Goal: Transaction & Acquisition: Purchase product/service

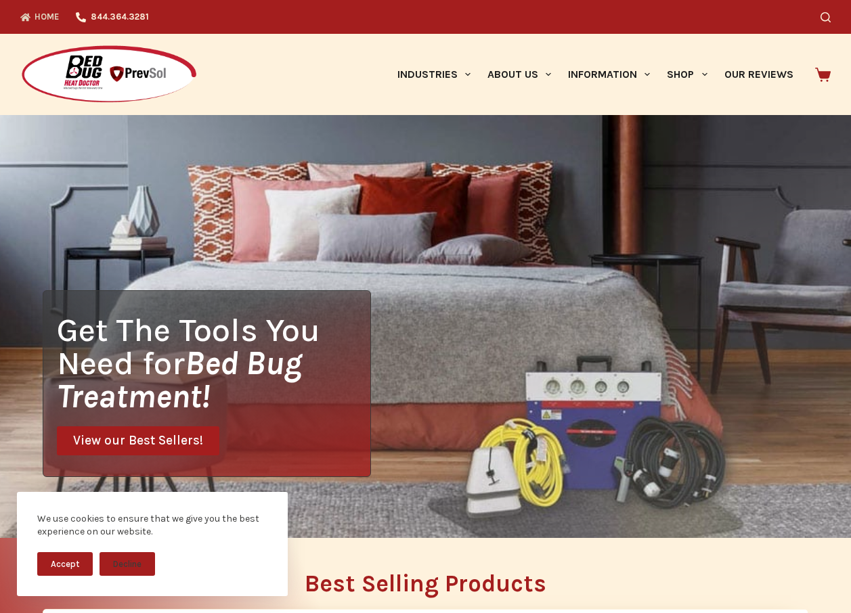
click at [67, 555] on button "Accept" at bounding box center [64, 564] width 55 height 24
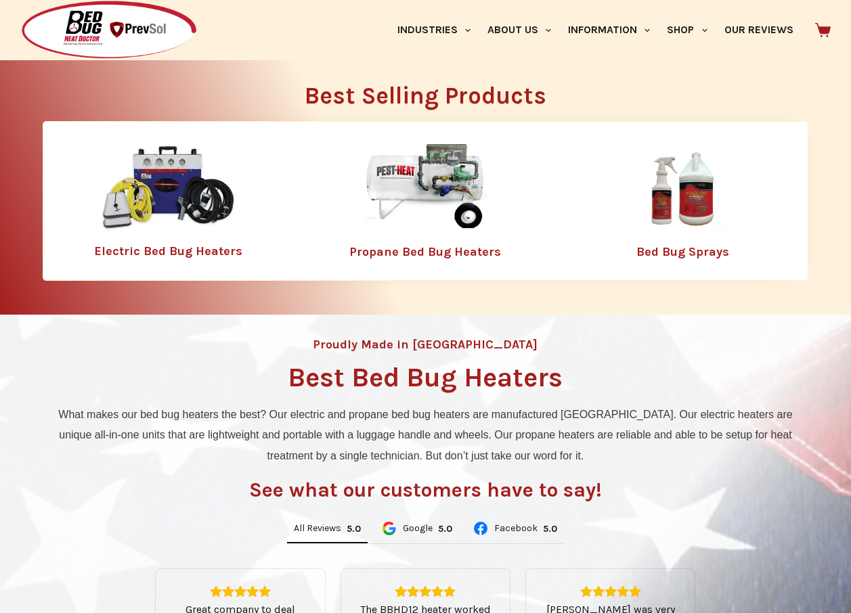
scroll to position [468, 0]
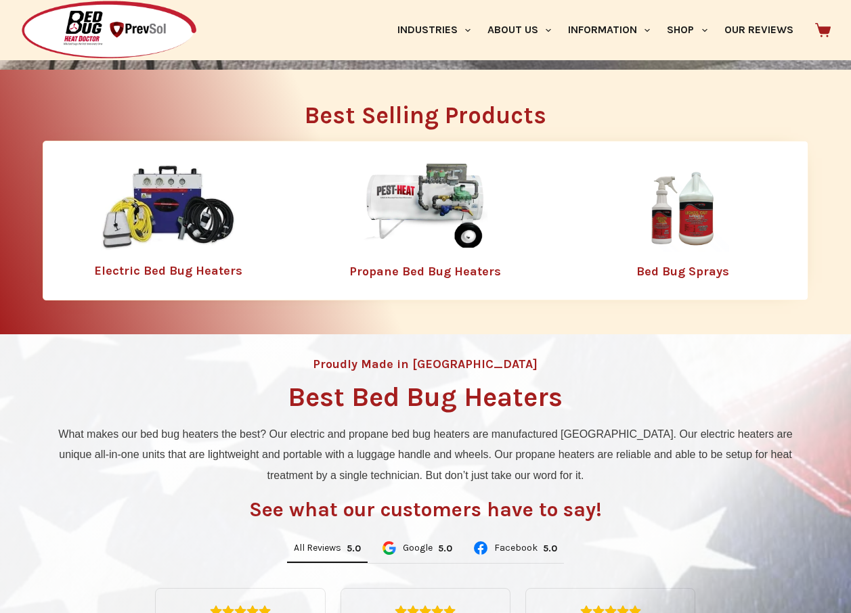
click at [179, 269] on link "Electric Bed Bug Heaters" at bounding box center [168, 270] width 148 height 15
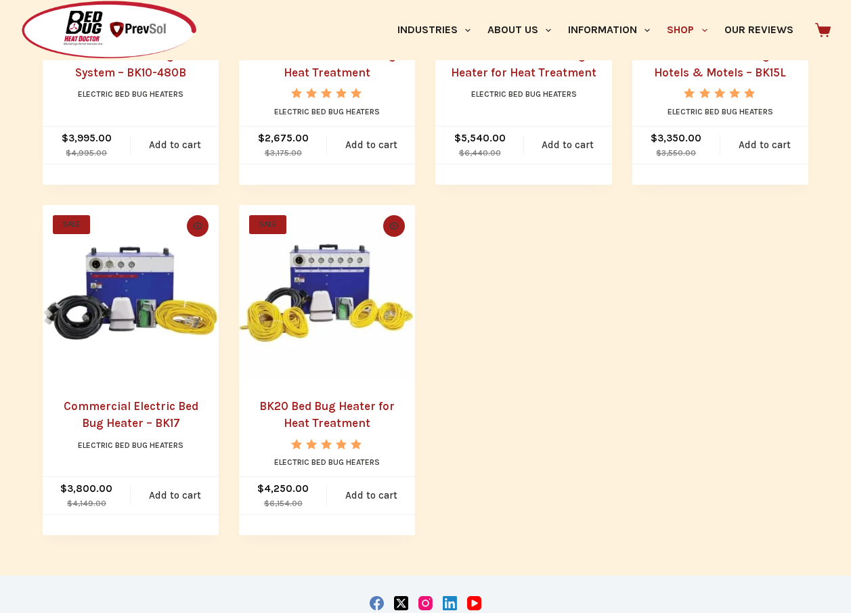
scroll to position [904, 0]
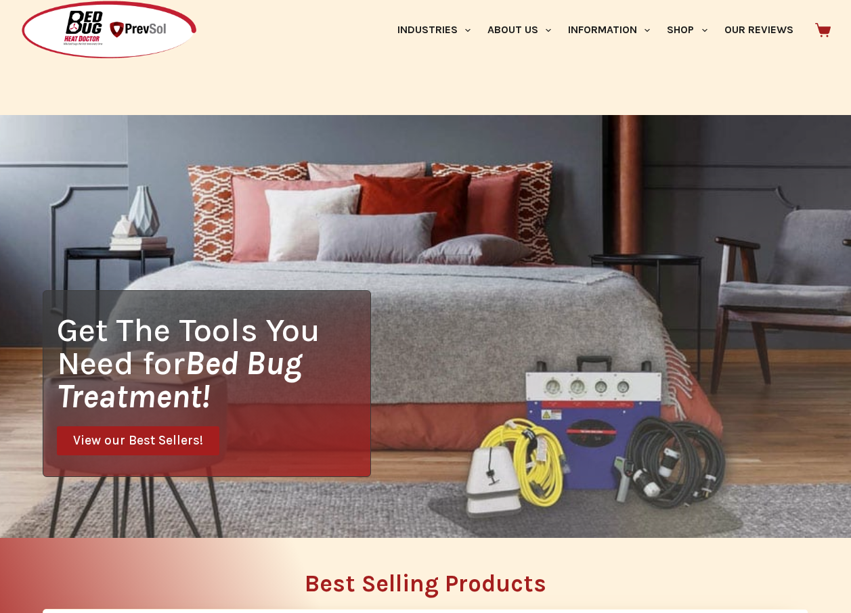
scroll to position [468, 0]
